Goal: Task Accomplishment & Management: Use online tool/utility

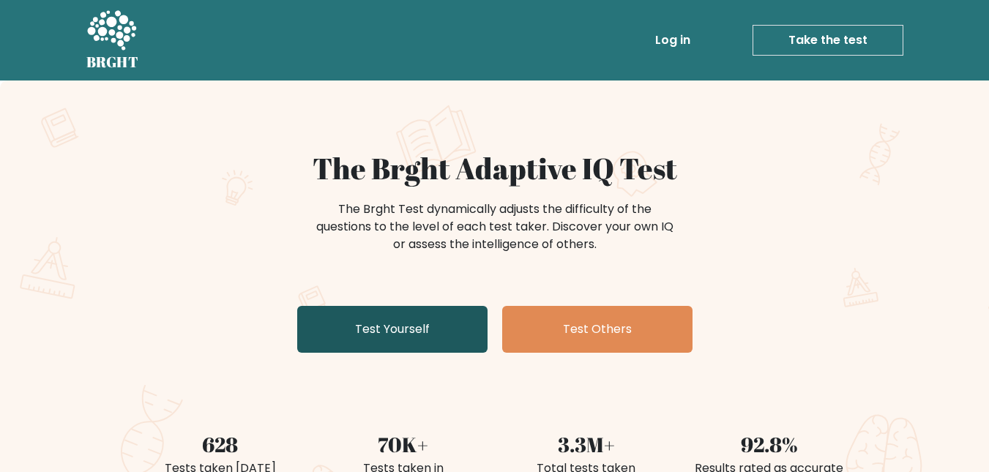
click at [392, 340] on link "Test Yourself" at bounding box center [392, 329] width 190 height 47
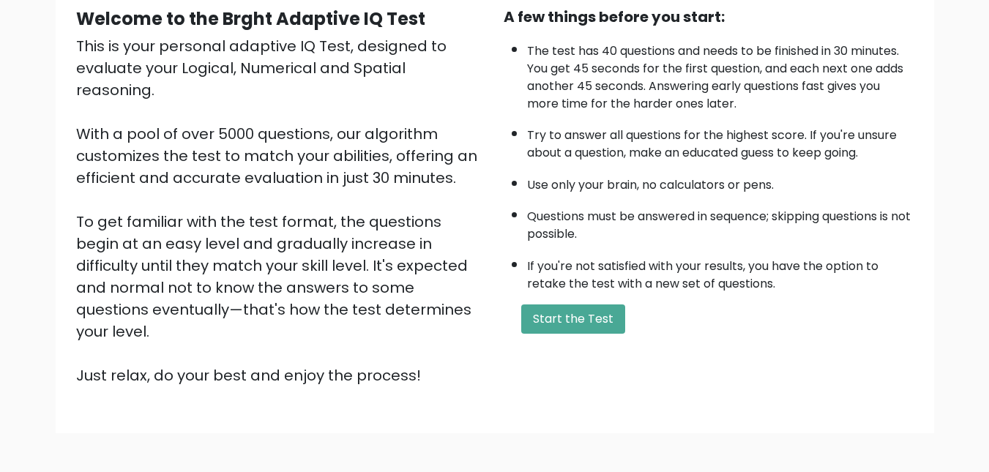
scroll to position [146, 0]
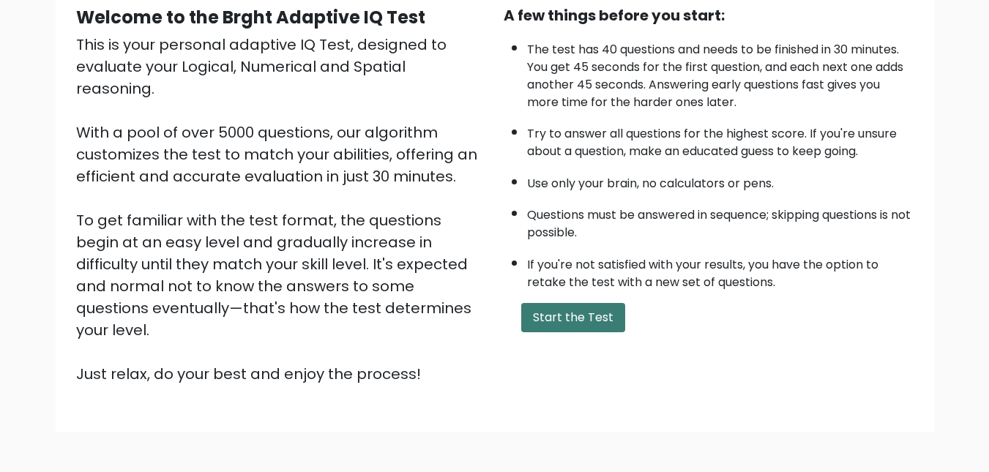
click at [569, 325] on button "Start the Test" at bounding box center [573, 317] width 104 height 29
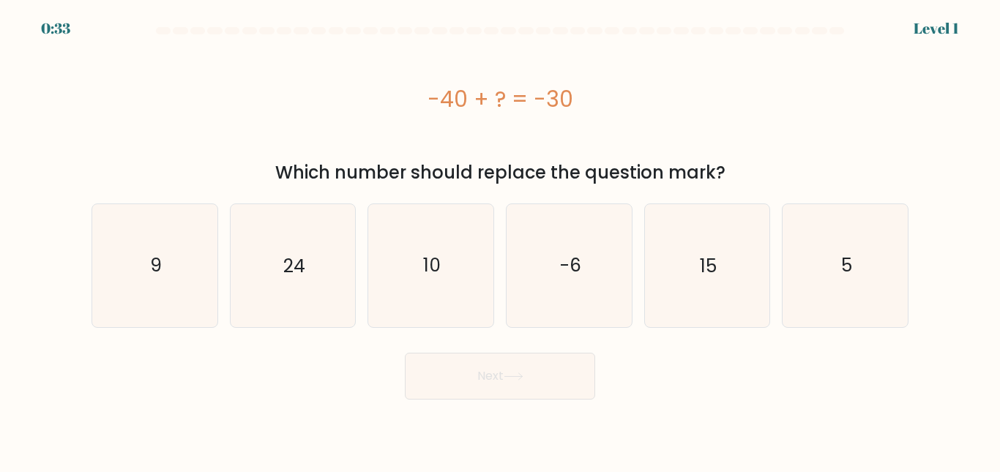
drag, startPoint x: 234, startPoint y: 385, endPoint x: 241, endPoint y: 384, distance: 7.4
click at [234, 385] on div "Next" at bounding box center [500, 372] width 834 height 54
